Goal: Information Seeking & Learning: Check status

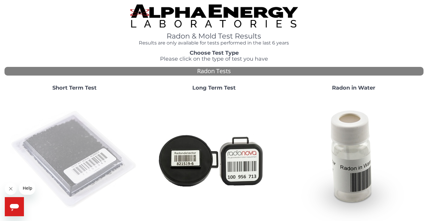
click at [45, 194] on img at bounding box center [74, 160] width 129 height 129
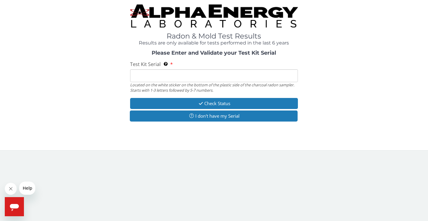
click at [191, 71] on input "Test Kit Serial Located on the white sticker on the bottom of the plastic side …" at bounding box center [213, 75] width 167 height 13
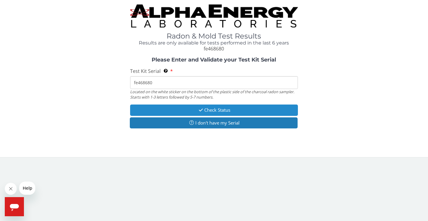
type input "fe468680"
click at [206, 109] on button "Check Status" at bounding box center [213, 110] width 167 height 11
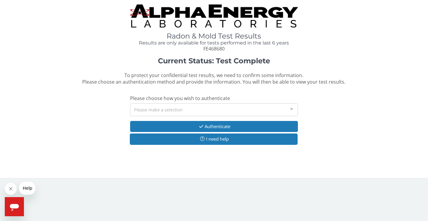
click at [201, 107] on div "Please make a selection" at bounding box center [213, 109] width 167 height 13
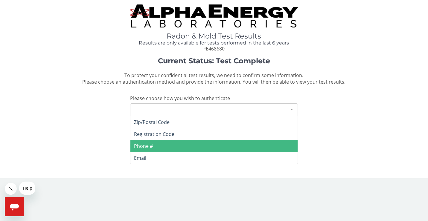
click at [191, 151] on span "Phone #" at bounding box center [213, 146] width 167 height 12
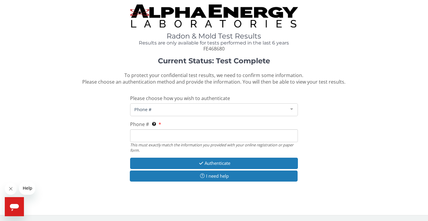
click at [210, 134] on input "Phone # This must exactly match the information you provided with your online r…" at bounding box center [213, 135] width 167 height 13
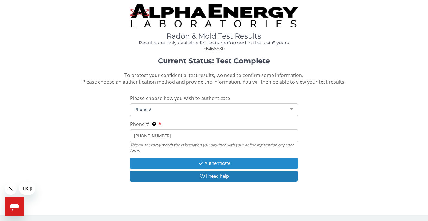
type input "[PHONE_NUMBER]"
click at [224, 163] on button "Authenticate" at bounding box center [213, 163] width 167 height 11
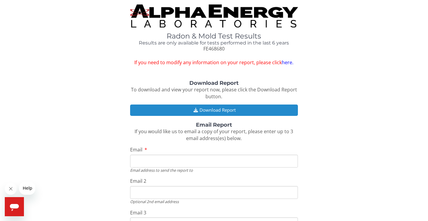
click at [219, 111] on button "Download Report" at bounding box center [213, 110] width 167 height 11
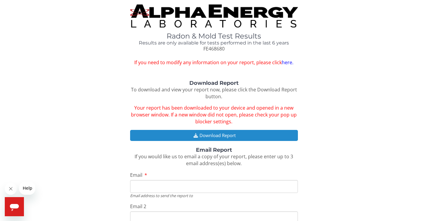
click at [213, 137] on button "Download Report" at bounding box center [213, 135] width 167 height 11
